Goal: Use online tool/utility: Utilize a website feature to perform a specific function

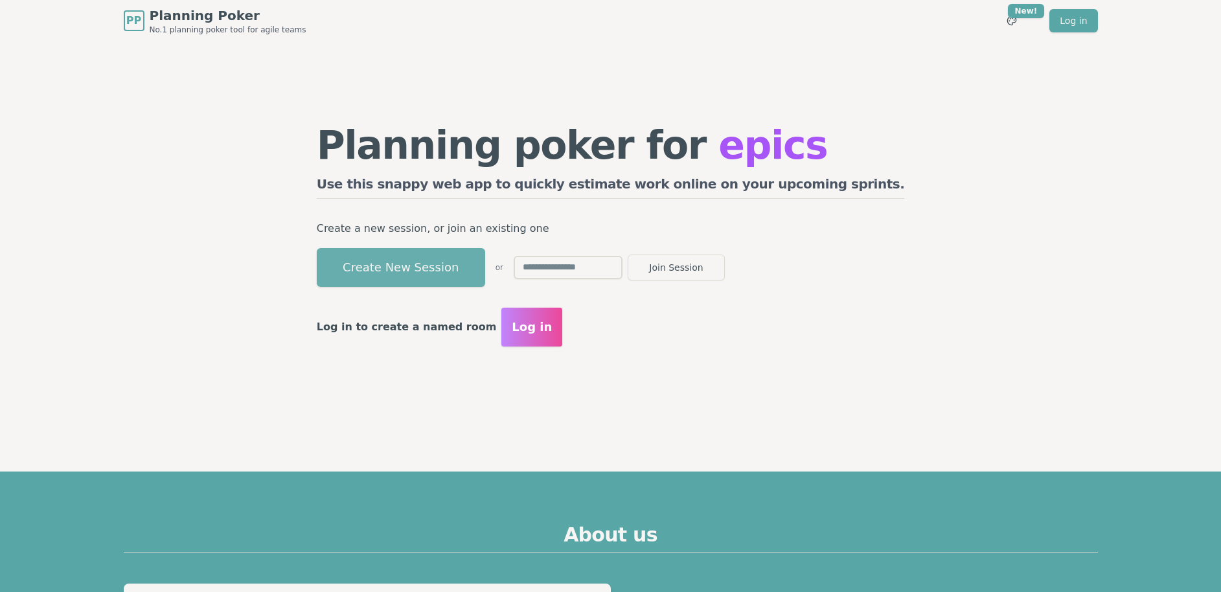
click at [446, 256] on button "Create New Session" at bounding box center [401, 267] width 168 height 39
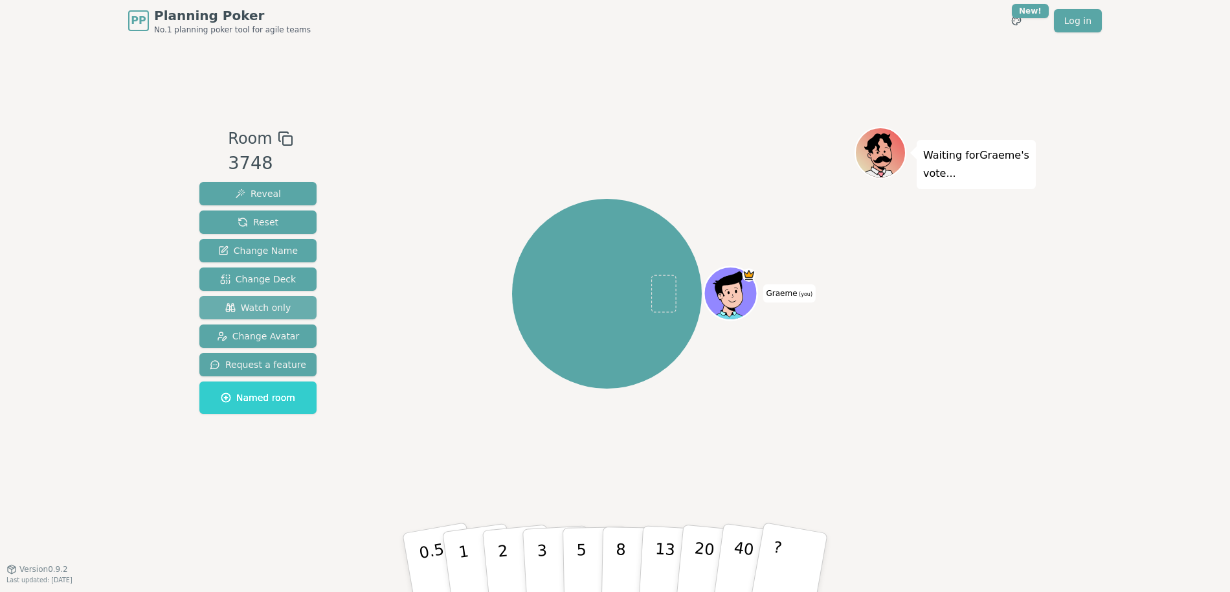
click at [286, 304] on span "Watch only" at bounding box center [258, 307] width 66 height 13
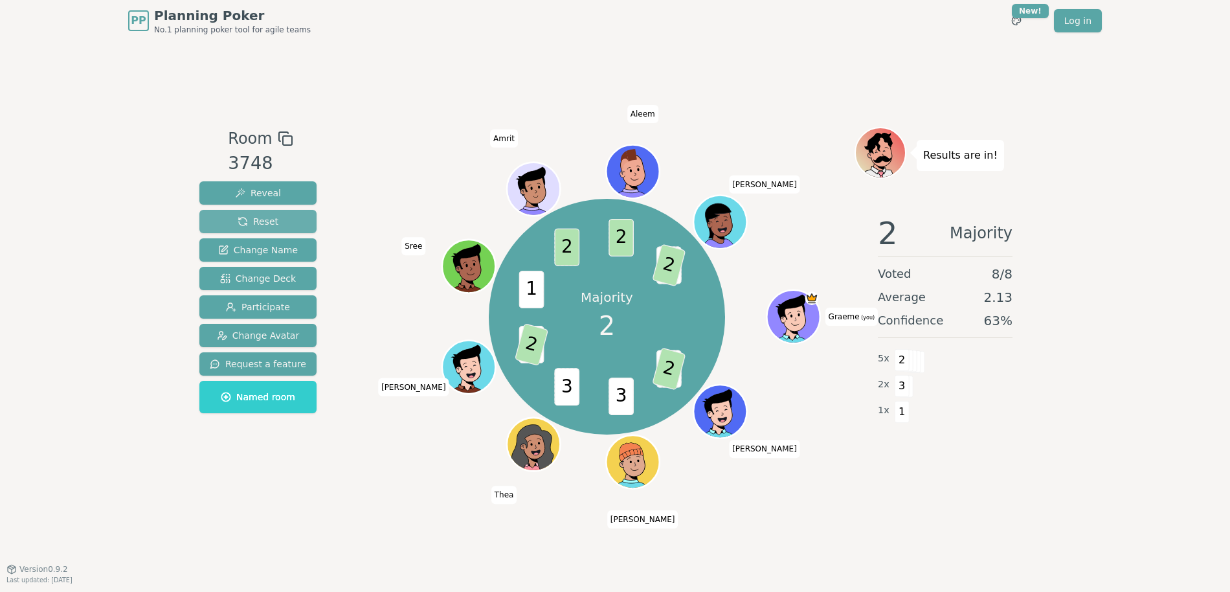
click at [258, 219] on span "Reset" at bounding box center [258, 221] width 41 height 13
click at [274, 225] on span "Reset" at bounding box center [258, 221] width 41 height 13
click at [269, 216] on span "Reset" at bounding box center [258, 221] width 41 height 13
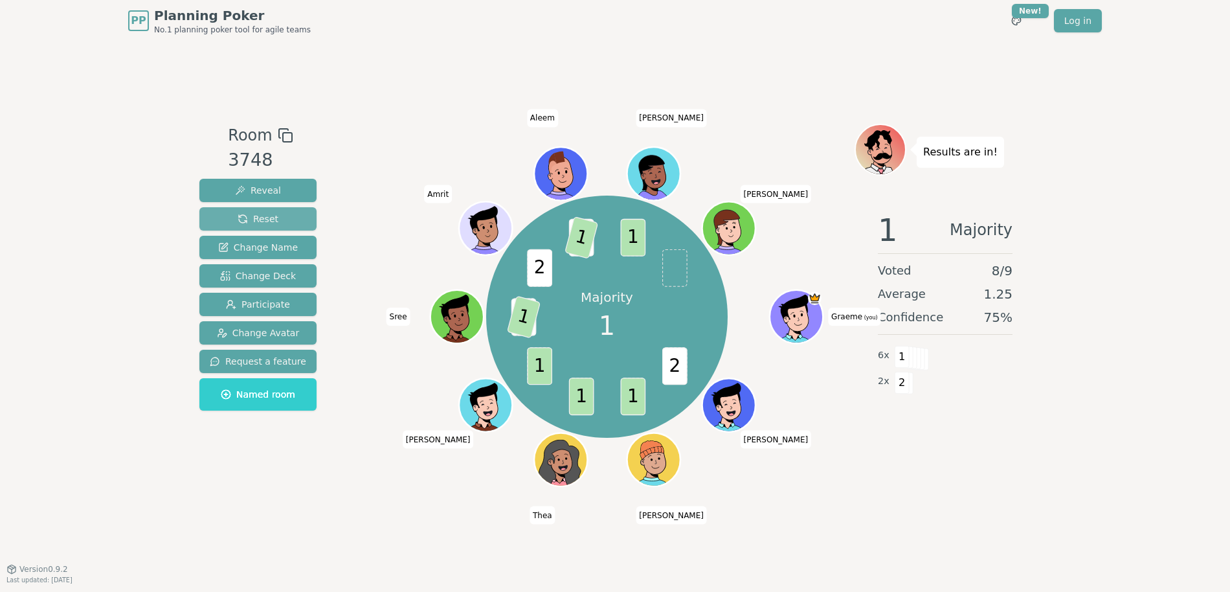
click at [265, 215] on span "Reset" at bounding box center [258, 218] width 41 height 13
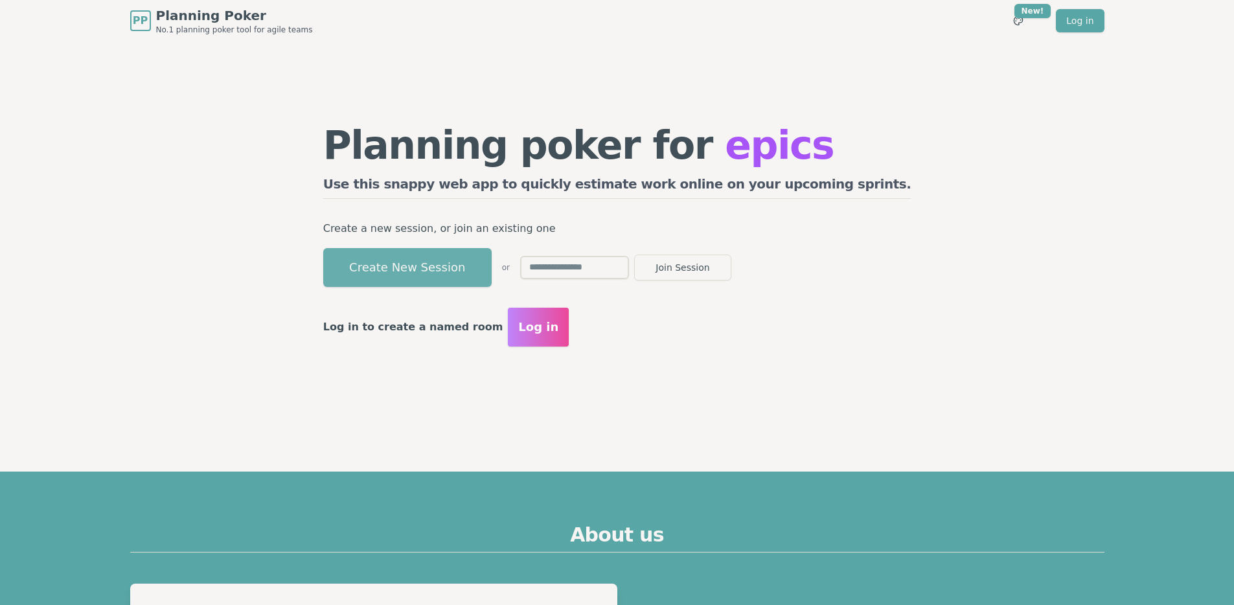
click at [473, 273] on button "Create New Session" at bounding box center [407, 267] width 168 height 39
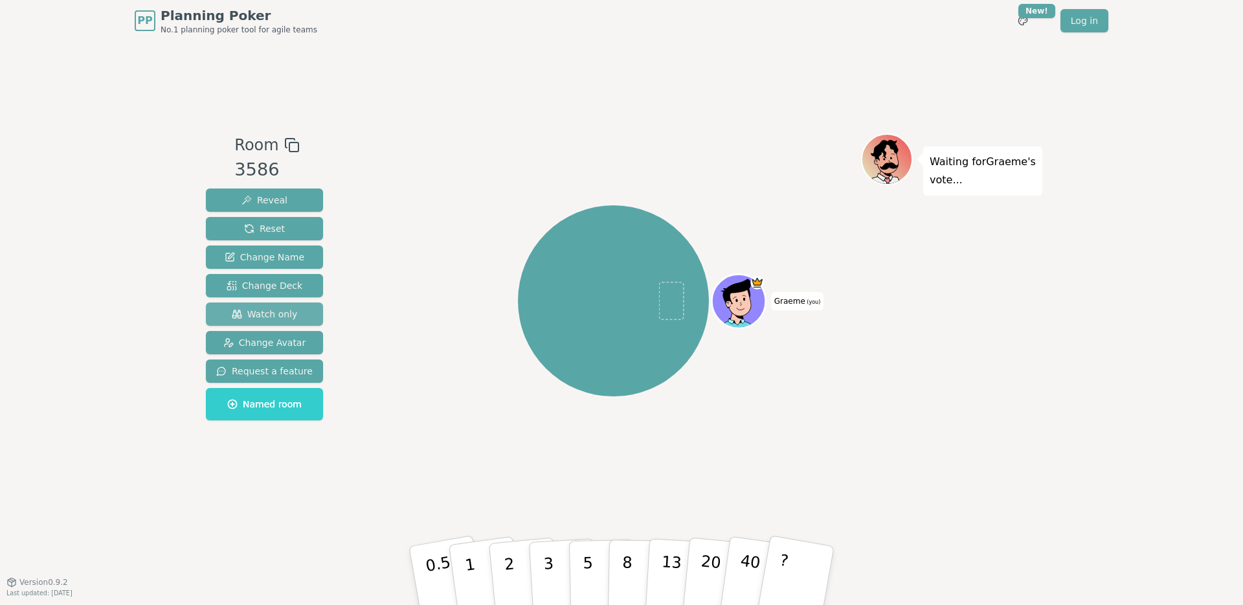
click at [255, 313] on span "Watch only" at bounding box center [265, 314] width 66 height 13
